Goal: Transaction & Acquisition: Purchase product/service

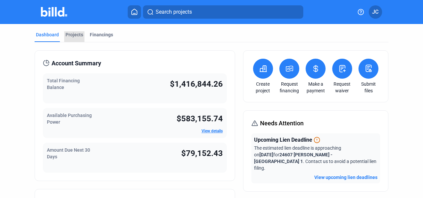
click at [74, 34] on div "Projects" at bounding box center [75, 34] width 18 height 7
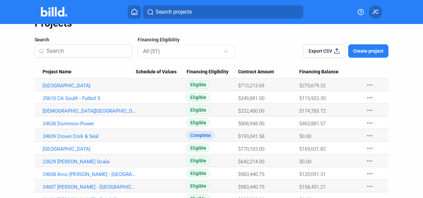
scroll to position [67, 0]
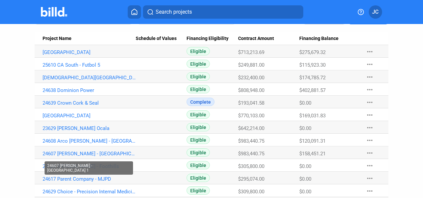
click at [48, 55] on link "24607 [PERSON_NAME] - [GEOGRAPHIC_DATA] 1" at bounding box center [89, 52] width 93 height 6
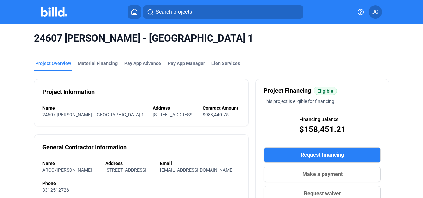
click at [49, 12] on img at bounding box center [54, 12] width 26 height 10
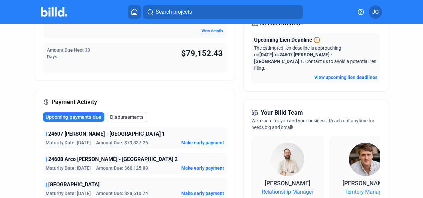
scroll to position [133, 0]
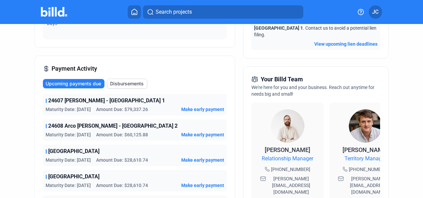
click at [298, 186] on div "Your Billd Team We're here for you and your business. Reach out anytime for nee…" at bounding box center [316, 138] width 146 height 145
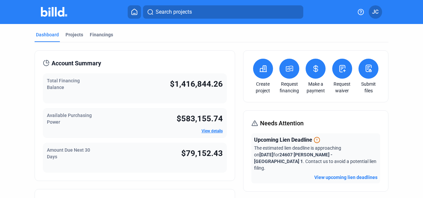
click at [74, 33] on div "Projects" at bounding box center [75, 34] width 18 height 7
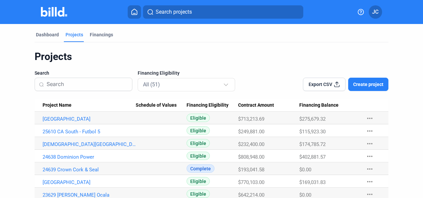
scroll to position [33, 0]
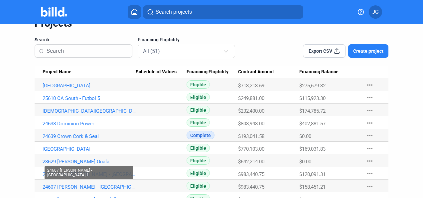
click at [101, 88] on link "24607 [PERSON_NAME] - [GEOGRAPHIC_DATA] 1" at bounding box center [89, 85] width 93 height 6
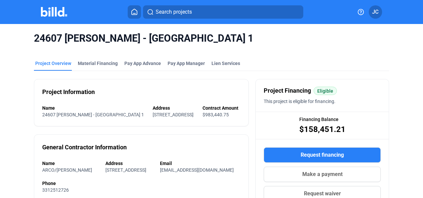
scroll to position [33, 0]
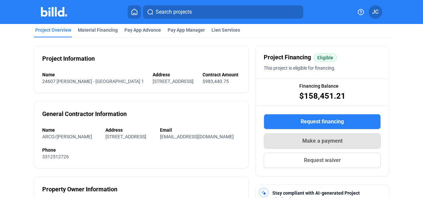
click at [309, 142] on span "Make a payment" at bounding box center [322, 141] width 40 height 8
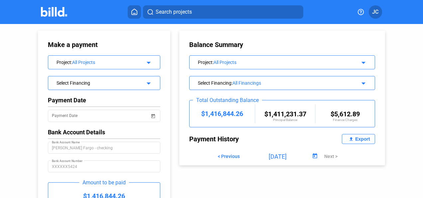
click at [152, 64] on div "Project : All Projects arrow_drop_down" at bounding box center [104, 62] width 112 height 12
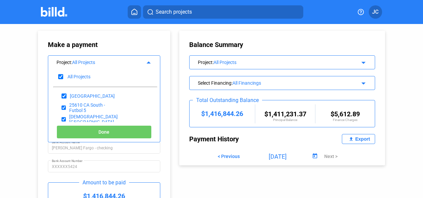
click at [60, 75] on input "checkbox" at bounding box center [60, 77] width 5 height 10
checkbox input "false"
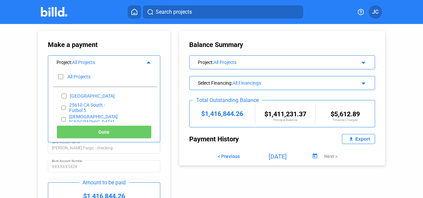
checkbox input "false"
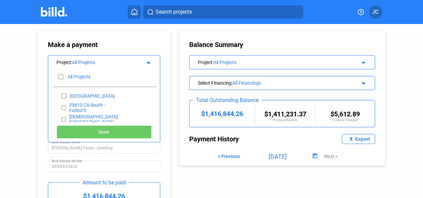
checkbox input "false"
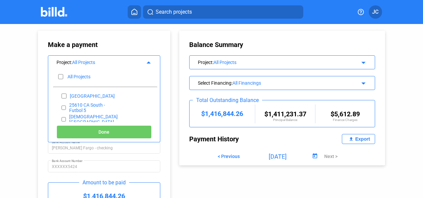
checkbox input "false"
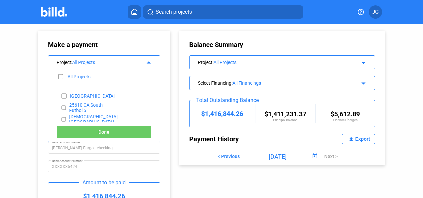
checkbox input "false"
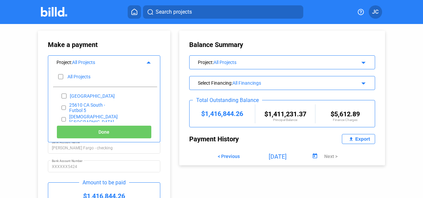
checkbox input "false"
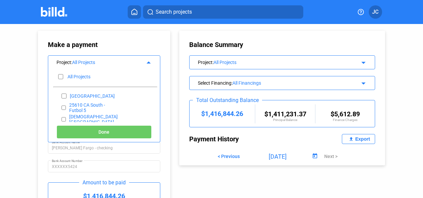
checkbox input "false"
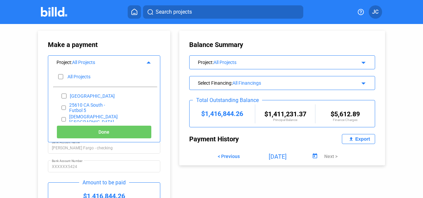
checkbox input "false"
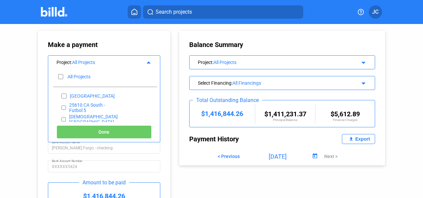
checkbox input "false"
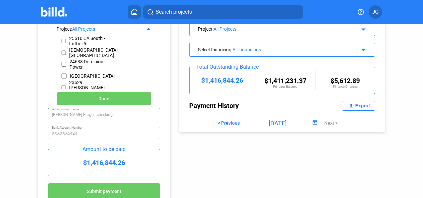
scroll to position [67, 0]
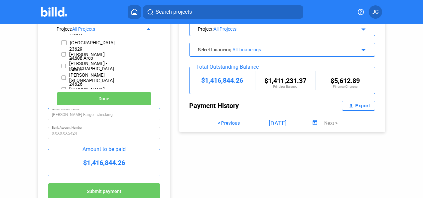
click at [63, 76] on input "checkbox" at bounding box center [64, 78] width 4 height 10
checkbox input "true"
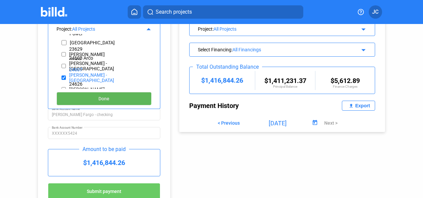
click at [81, 94] on button "Done" at bounding box center [104, 98] width 95 height 13
type input "[DATE]"
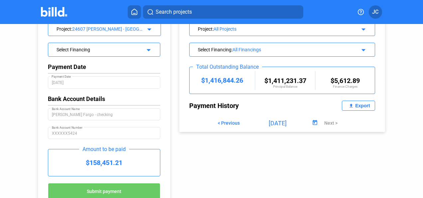
scroll to position [0, 0]
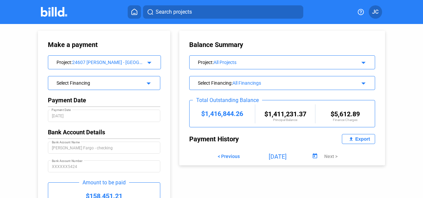
click at [149, 79] on mat-icon "arrow_drop_down" at bounding box center [148, 82] width 8 height 8
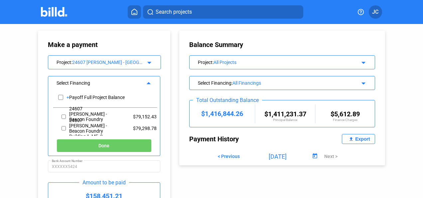
click at [149, 79] on mat-icon "arrow_drop_up" at bounding box center [148, 82] width 8 height 8
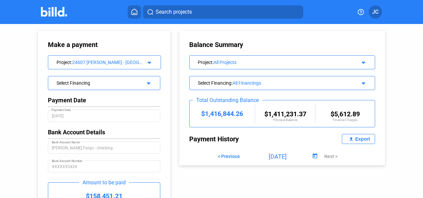
click at [149, 79] on mat-icon "arrow_drop_down" at bounding box center [148, 82] width 8 height 8
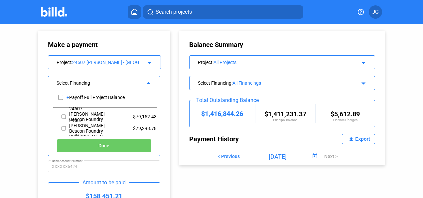
click at [149, 79] on mat-icon "arrow_drop_up" at bounding box center [148, 82] width 8 height 8
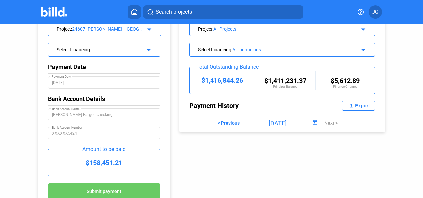
scroll to position [62, 0]
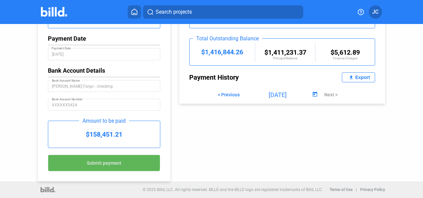
click at [87, 160] on span "Submit payment" at bounding box center [104, 162] width 35 height 5
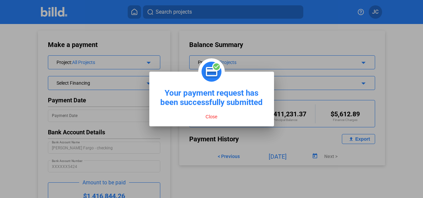
click at [208, 114] on button "Close" at bounding box center [212, 116] width 16 height 6
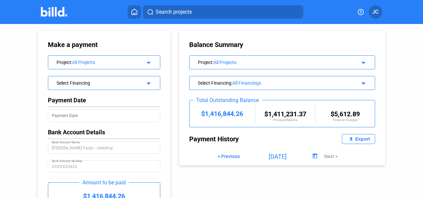
click at [54, 13] on img at bounding box center [54, 12] width 26 height 10
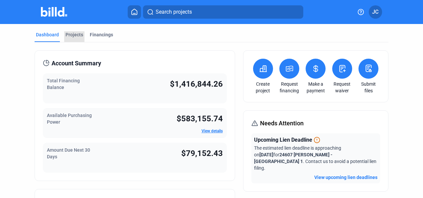
click at [75, 34] on div "Projects" at bounding box center [75, 34] width 18 height 7
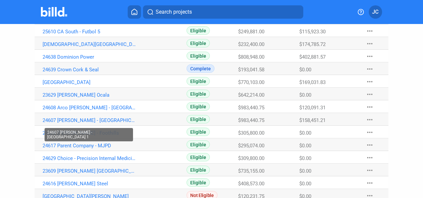
scroll to position [67, 0]
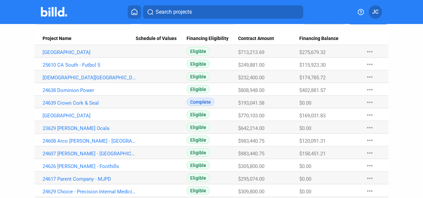
click at [91, 55] on link "25610 CA South - Futbol 5" at bounding box center [89, 52] width 93 height 6
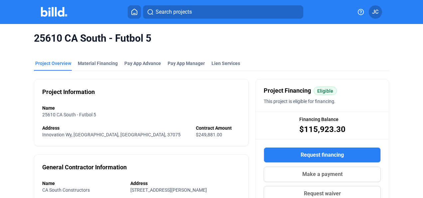
click at [100, 63] on div "Material Financing" at bounding box center [98, 63] width 40 height 7
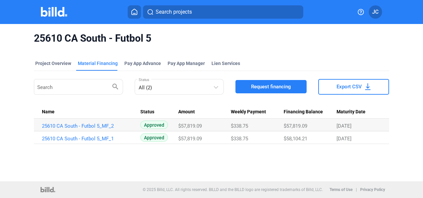
click at [57, 11] on img at bounding box center [54, 12] width 26 height 10
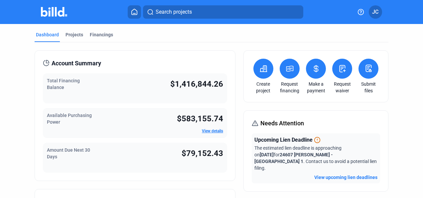
click at [77, 35] on div "Projects" at bounding box center [75, 34] width 18 height 7
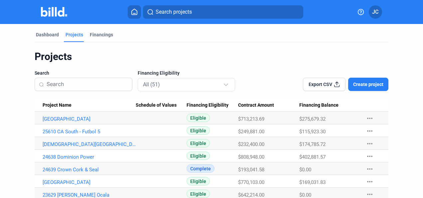
click at [106, 37] on div "Financings" at bounding box center [101, 34] width 23 height 7
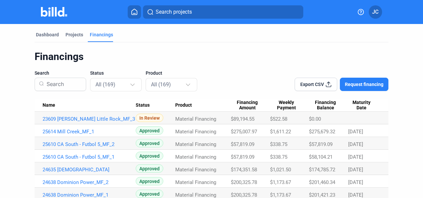
click at [42, 36] on div "Dashboard" at bounding box center [47, 34] width 23 height 7
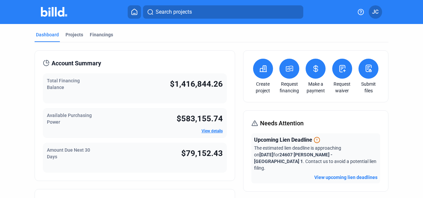
click at [316, 71] on icon at bounding box center [316, 69] width 8 height 8
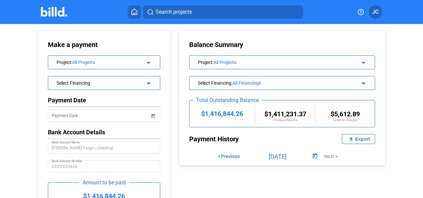
click at [59, 12] on img at bounding box center [54, 12] width 26 height 10
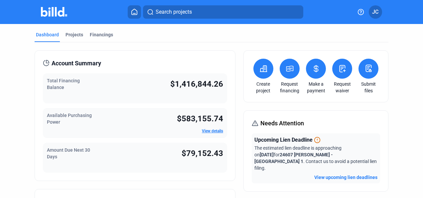
click at [98, 33] on div "Financings" at bounding box center [101, 34] width 23 height 7
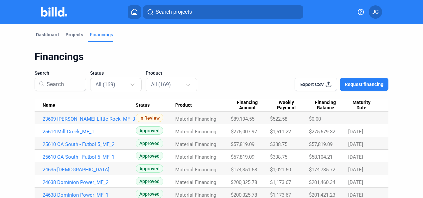
click at [361, 102] on span "Maturity Date" at bounding box center [361, 104] width 26 height 11
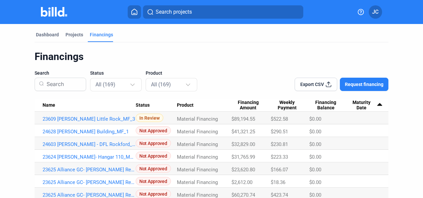
click at [361, 102] on span "Maturity Date" at bounding box center [362, 104] width 26 height 11
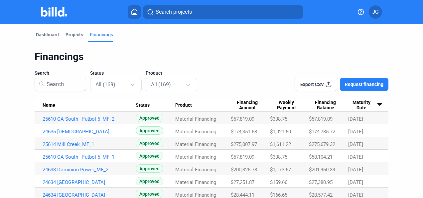
click at [50, 15] on img at bounding box center [54, 12] width 26 height 10
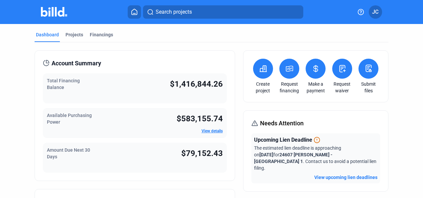
click at [314, 68] on icon at bounding box center [316, 69] width 8 height 8
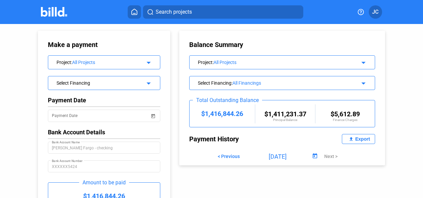
click at [148, 60] on mat-icon "arrow_drop_down" at bounding box center [148, 62] width 8 height 8
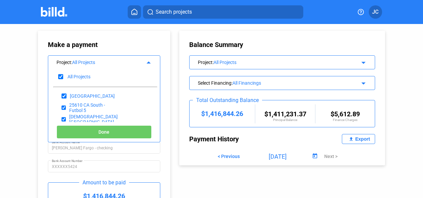
click at [60, 75] on input "checkbox" at bounding box center [60, 77] width 5 height 10
checkbox input "false"
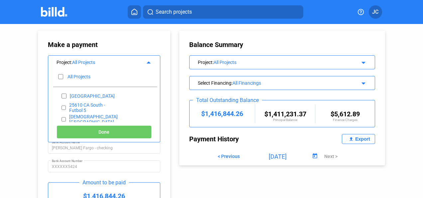
checkbox input "false"
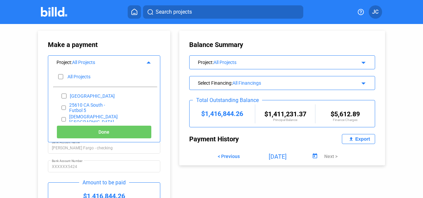
checkbox input "false"
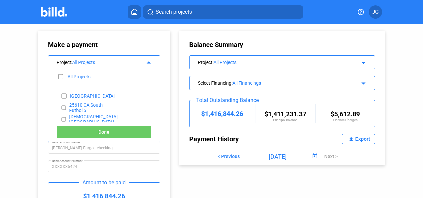
checkbox input "false"
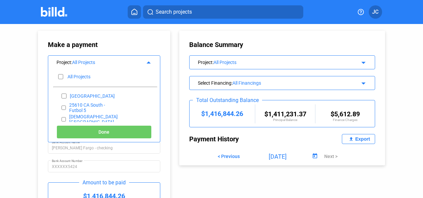
checkbox input "false"
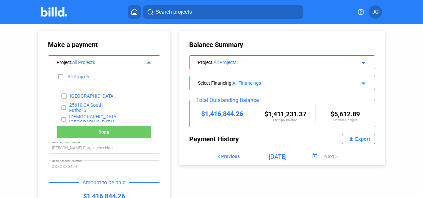
checkbox input "false"
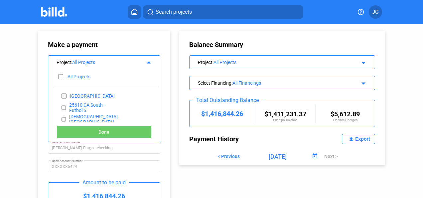
checkbox input "false"
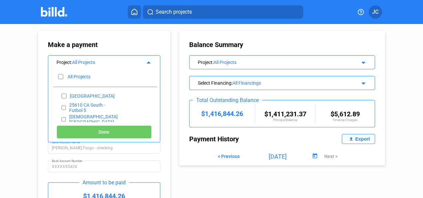
checkbox input "false"
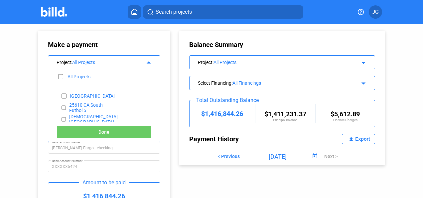
checkbox input "false"
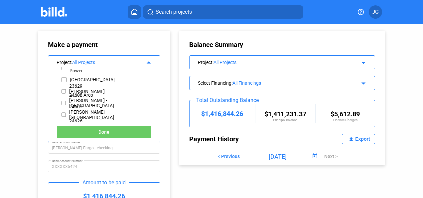
scroll to position [64, 0]
click at [63, 101] on input "checkbox" at bounding box center [64, 102] width 4 height 10
checkbox input "true"
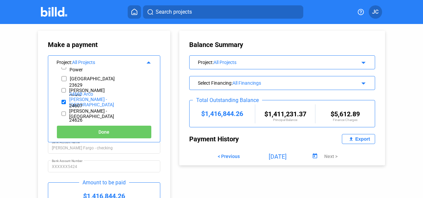
click at [90, 134] on button "Done" at bounding box center [104, 131] width 95 height 13
type input "[DATE]"
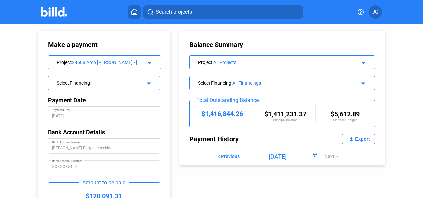
scroll to position [33, 0]
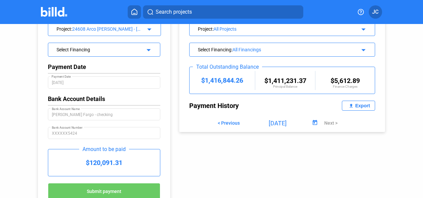
click at [150, 51] on div "Select Financing arrow_drop_down" at bounding box center [104, 49] width 112 height 12
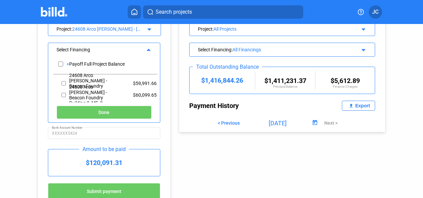
click at [65, 95] on input "checkbox" at bounding box center [64, 95] width 4 height 10
checkbox input "false"
click at [64, 82] on input "checkbox" at bounding box center [64, 83] width 4 height 10
checkbox input "true"
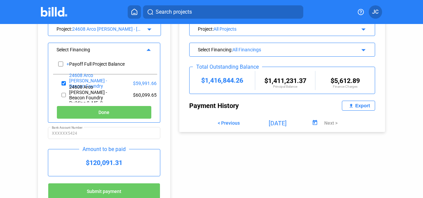
click at [78, 110] on button "Done" at bounding box center [104, 111] width 95 height 13
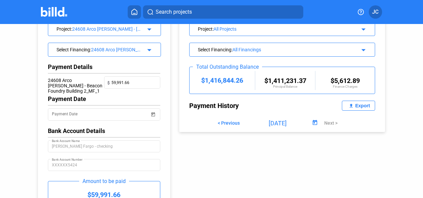
scroll to position [94, 0]
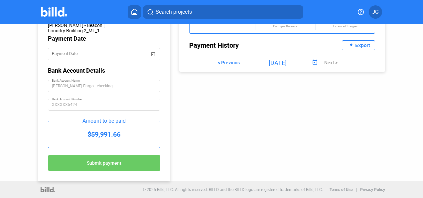
click at [111, 166] on button "Submit payment" at bounding box center [104, 162] width 112 height 17
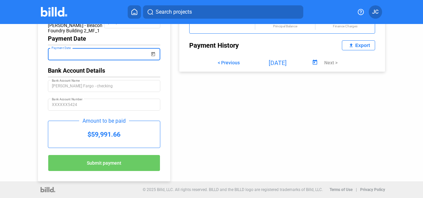
click at [130, 54] on input "Payment Date" at bounding box center [101, 54] width 98 height 8
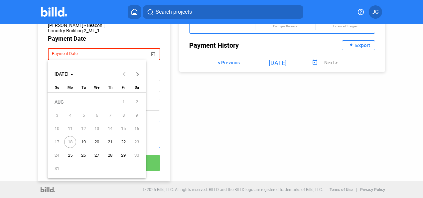
click at [72, 141] on span "18" at bounding box center [70, 142] width 12 height 12
click at [81, 140] on span "19" at bounding box center [84, 142] width 12 height 12
type input "[DATE]"
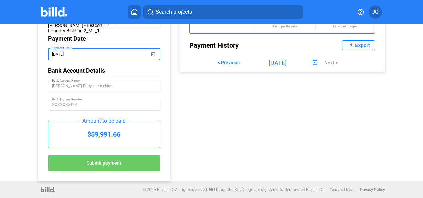
click at [81, 162] on button "Submit payment" at bounding box center [104, 162] width 112 height 17
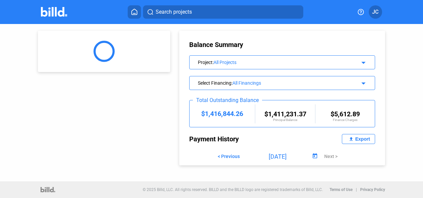
scroll to position [0, 0]
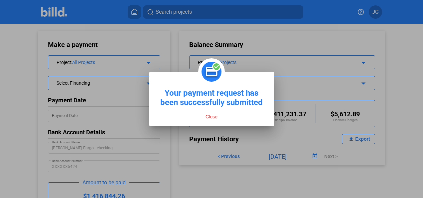
click at [210, 115] on button "Close" at bounding box center [212, 116] width 16 height 6
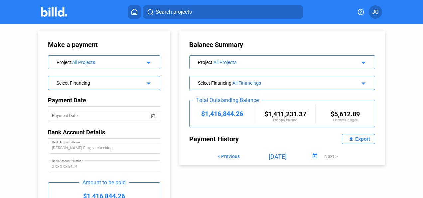
click at [149, 58] on mat-icon "arrow_drop_down" at bounding box center [148, 62] width 8 height 8
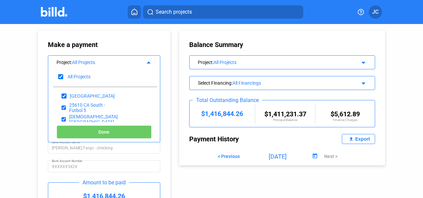
click at [62, 76] on input "checkbox" at bounding box center [60, 77] width 5 height 10
checkbox input "false"
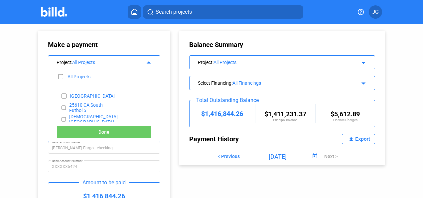
checkbox input "false"
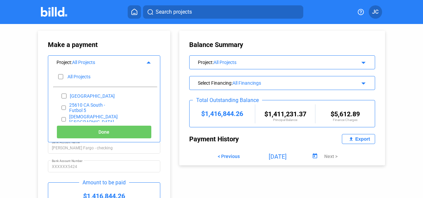
checkbox input "false"
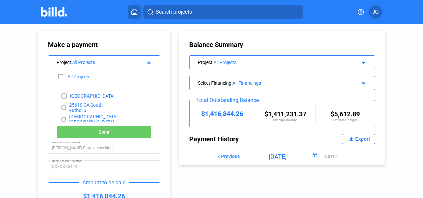
checkbox input "false"
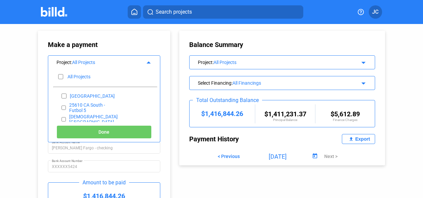
checkbox input "false"
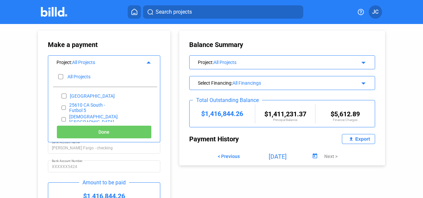
checkbox input "false"
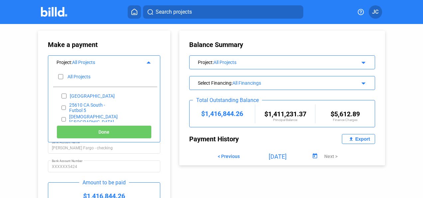
checkbox input "false"
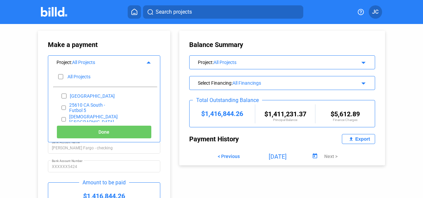
checkbox input "false"
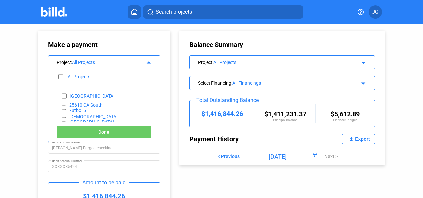
checkbox input "false"
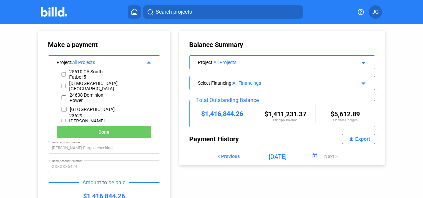
scroll to position [67, 0]
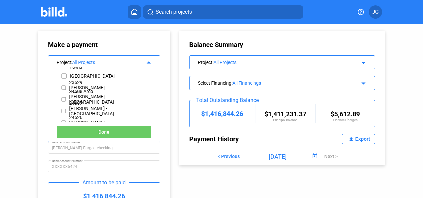
click at [63, 75] on input "checkbox" at bounding box center [64, 76] width 5 height 10
checkbox input "true"
click at [101, 128] on button "Done" at bounding box center [104, 131] width 95 height 13
type input "[DATE]"
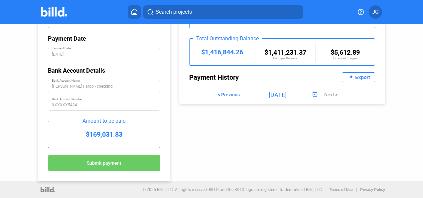
scroll to position [0, 0]
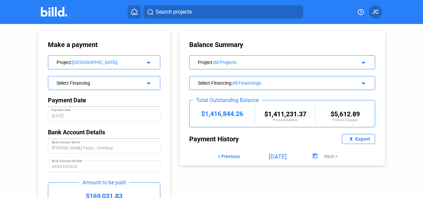
click at [147, 81] on mat-icon "arrow_drop_down" at bounding box center [148, 82] width 8 height 8
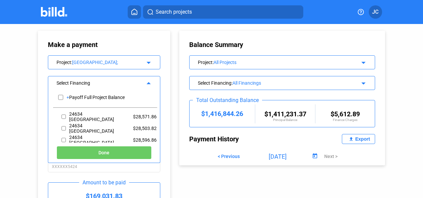
click at [63, 115] on input "checkbox" at bounding box center [64, 116] width 4 height 10
checkbox input "true"
click at [63, 128] on input "checkbox" at bounding box center [64, 128] width 4 height 10
checkbox input "true"
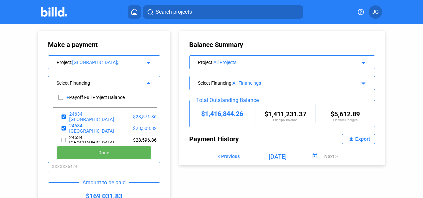
click at [88, 152] on button "Done" at bounding box center [104, 152] width 95 height 13
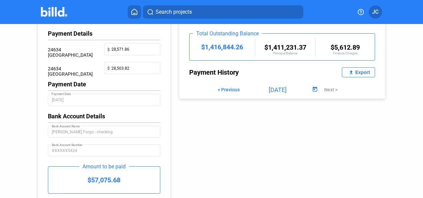
scroll to position [113, 0]
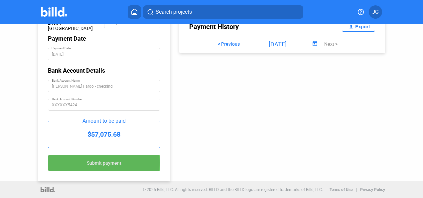
click at [97, 162] on span "Submit payment" at bounding box center [104, 162] width 35 height 5
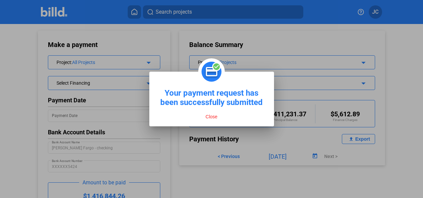
click at [212, 116] on button "Close" at bounding box center [212, 116] width 16 height 6
